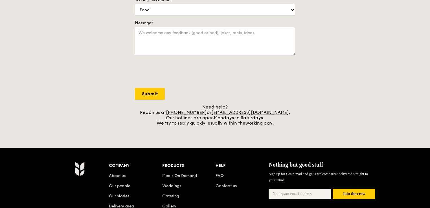
scroll to position [150, 0]
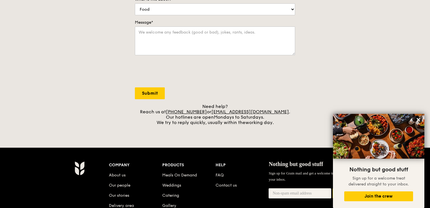
click at [426, 92] on div "Contact us We love hearing from our customers. Talk to us about anything. We ar…" at bounding box center [215, 7] width 430 height 236
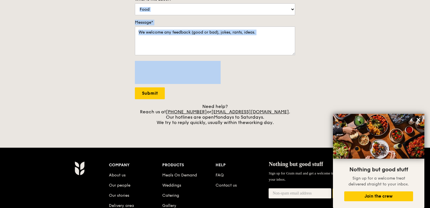
drag, startPoint x: 430, startPoint y: 85, endPoint x: 428, endPoint y: 3, distance: 81.9
click at [428, 3] on div "Contact us We love hearing from our customers. Talk to us about anything. We ar…" at bounding box center [215, 7] width 430 height 236
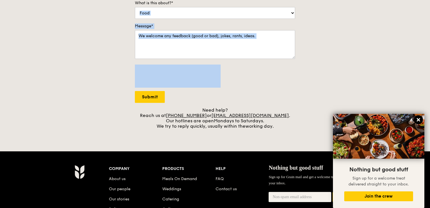
click at [419, 122] on icon at bounding box center [418, 119] width 5 height 5
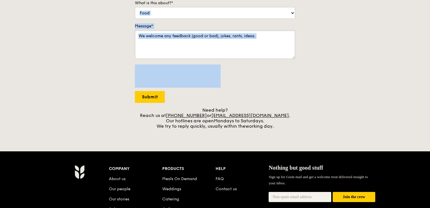
click at [240, 43] on textarea "Message*" at bounding box center [215, 44] width 160 height 29
drag, startPoint x: 430, startPoint y: 69, endPoint x: 429, endPoint y: 38, distance: 31.1
click at [429, 38] on div "Contact us We love hearing from our customers. Talk to us about anything. We ar…" at bounding box center [215, 11] width 430 height 236
click at [423, 30] on div "Contact us We love hearing from our customers. Talk to us about anything. We ar…" at bounding box center [215, 11] width 430 height 236
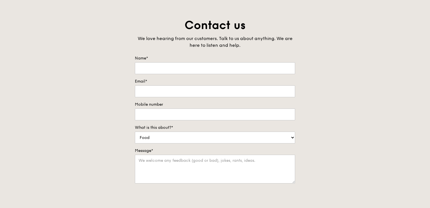
scroll to position [0, 0]
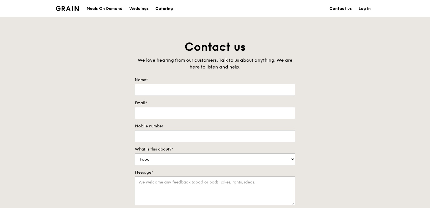
click at [167, 8] on div "Catering" at bounding box center [163, 8] width 17 height 17
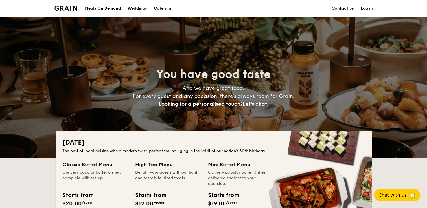
click at [159, 161] on div "High Tea Menu" at bounding box center [168, 165] width 66 height 8
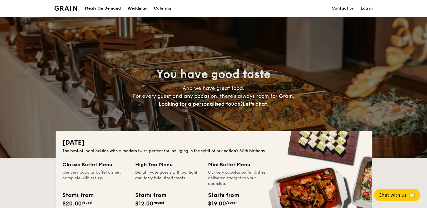
click at [158, 163] on div "High Tea Menu" at bounding box center [168, 165] width 66 height 8
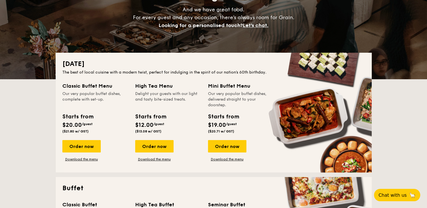
scroll to position [91, 0]
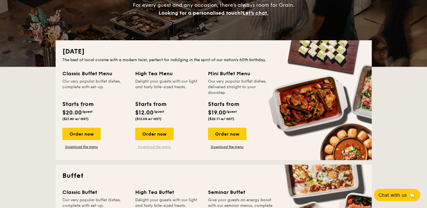
click at [154, 146] on link "Download the menu" at bounding box center [154, 147] width 38 height 5
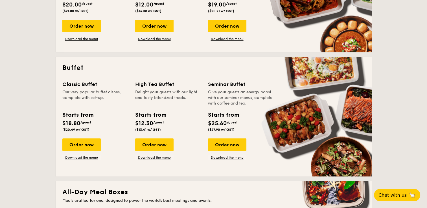
scroll to position [204, 0]
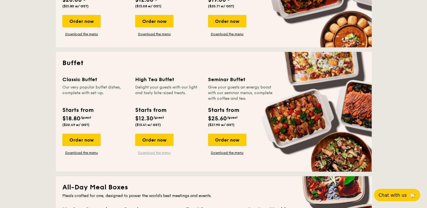
click at [145, 152] on link "Download the menu" at bounding box center [154, 153] width 38 height 5
